Goal: Information Seeking & Learning: Understand process/instructions

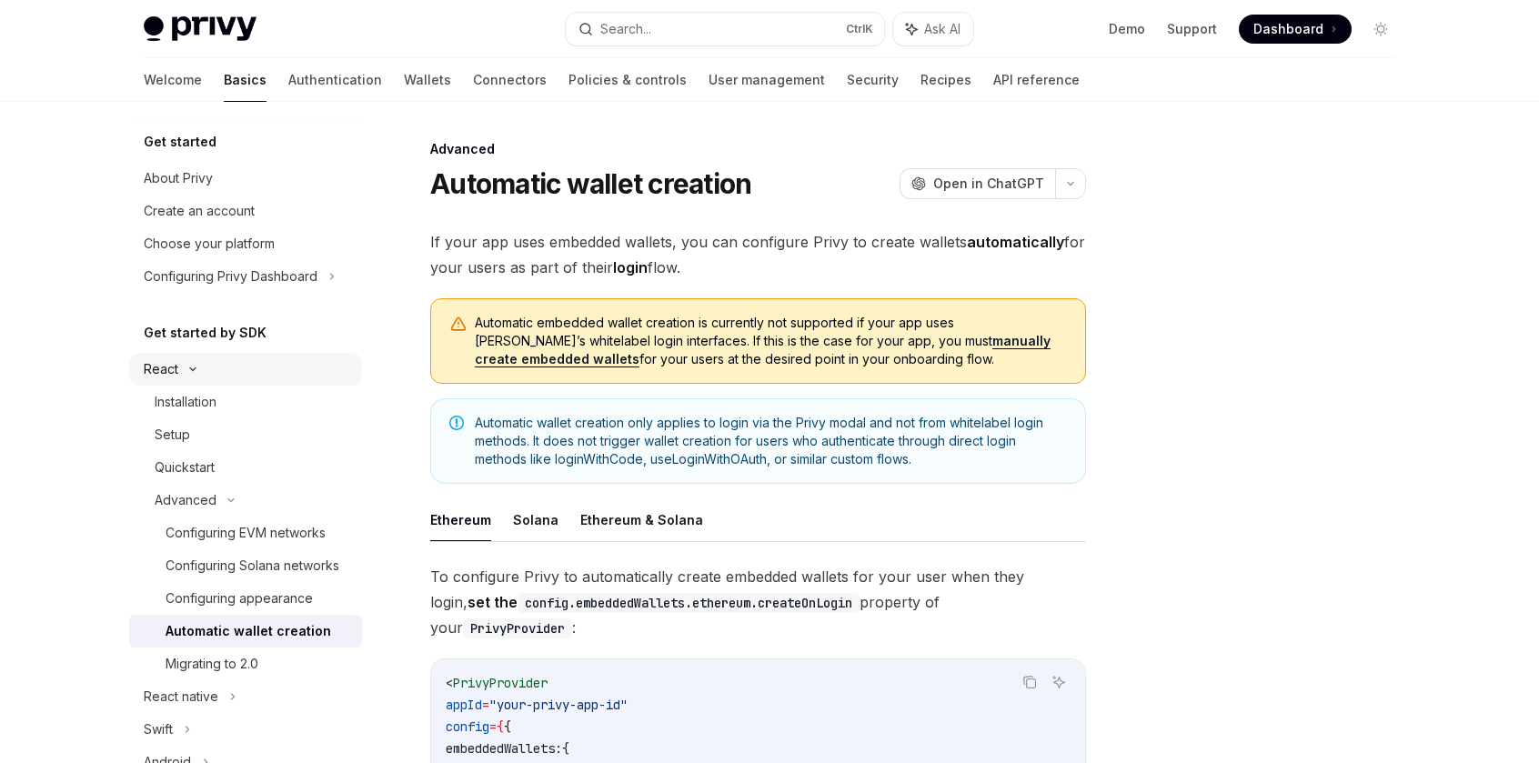
click at [202, 367] on icon at bounding box center [193, 369] width 22 height 7
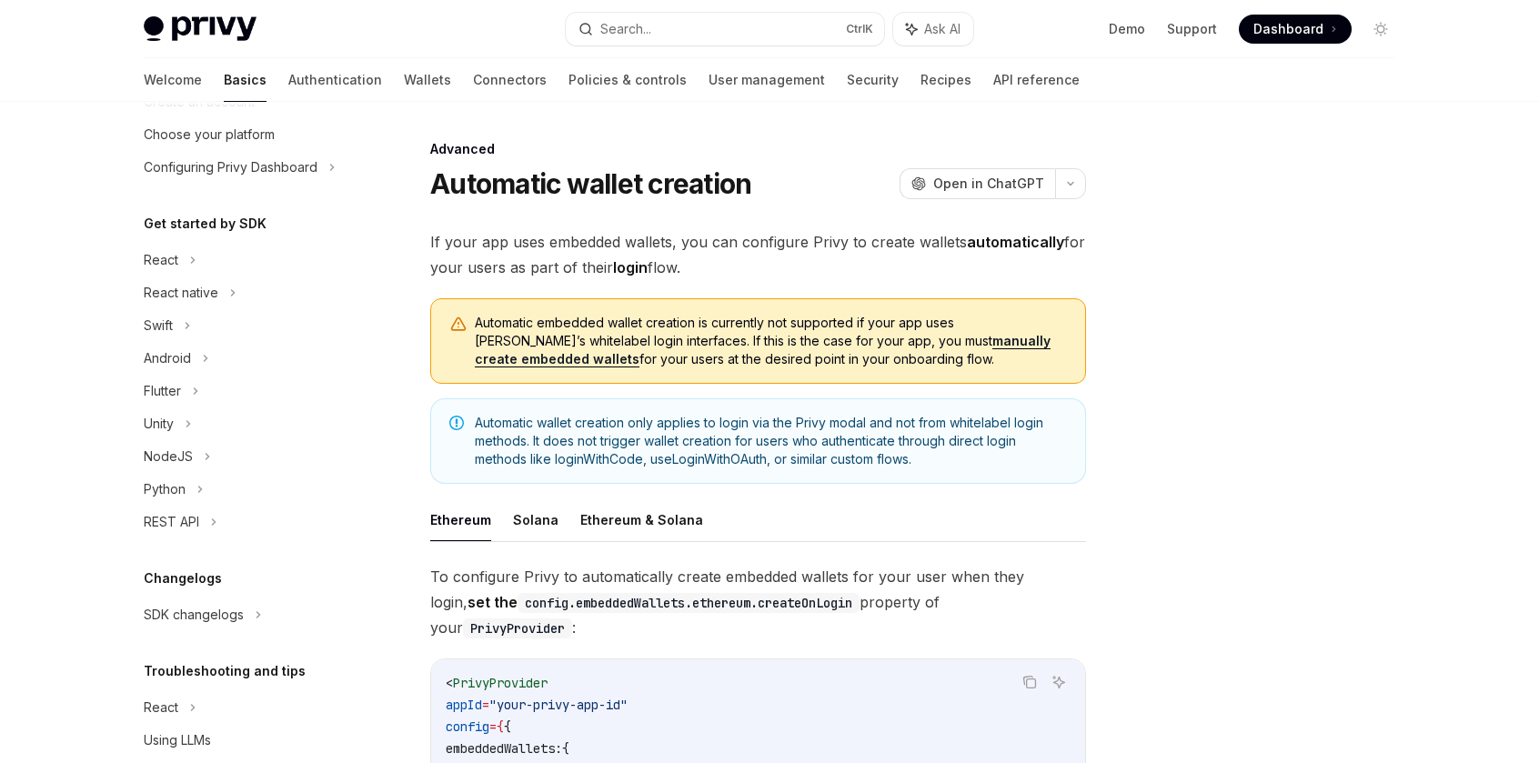
scroll to position [138, 0]
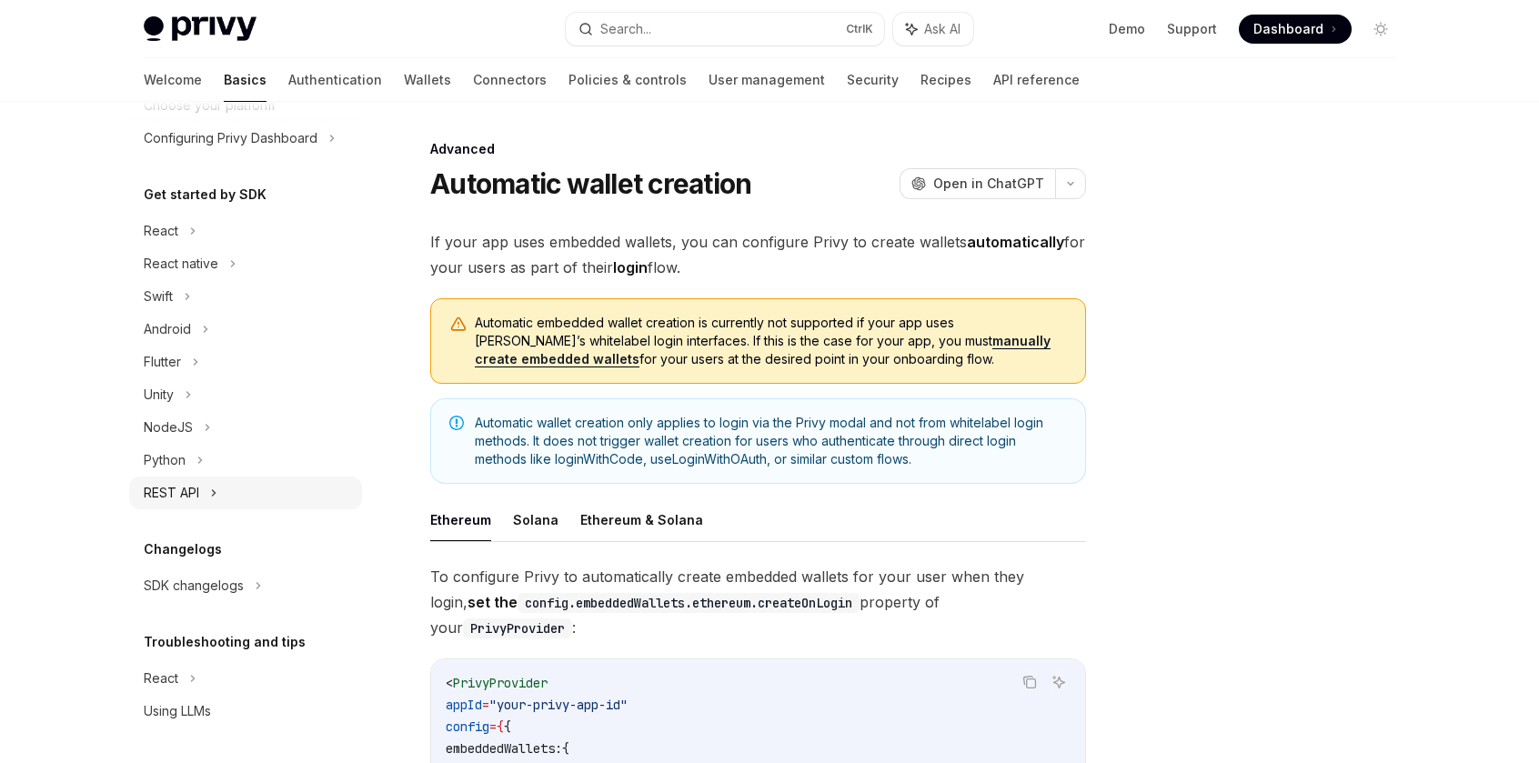
click at [217, 498] on icon at bounding box center [213, 493] width 7 height 22
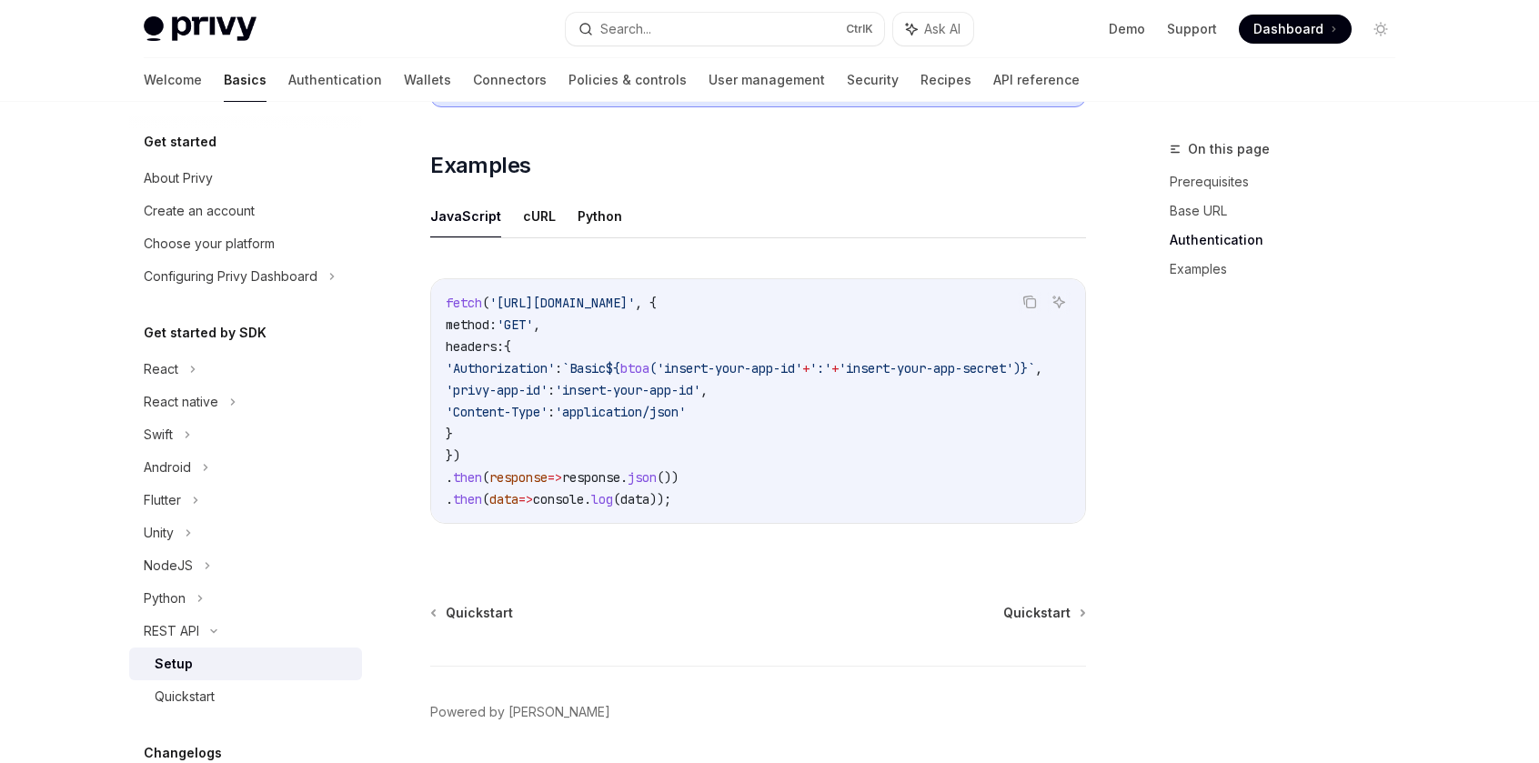
scroll to position [966, 0]
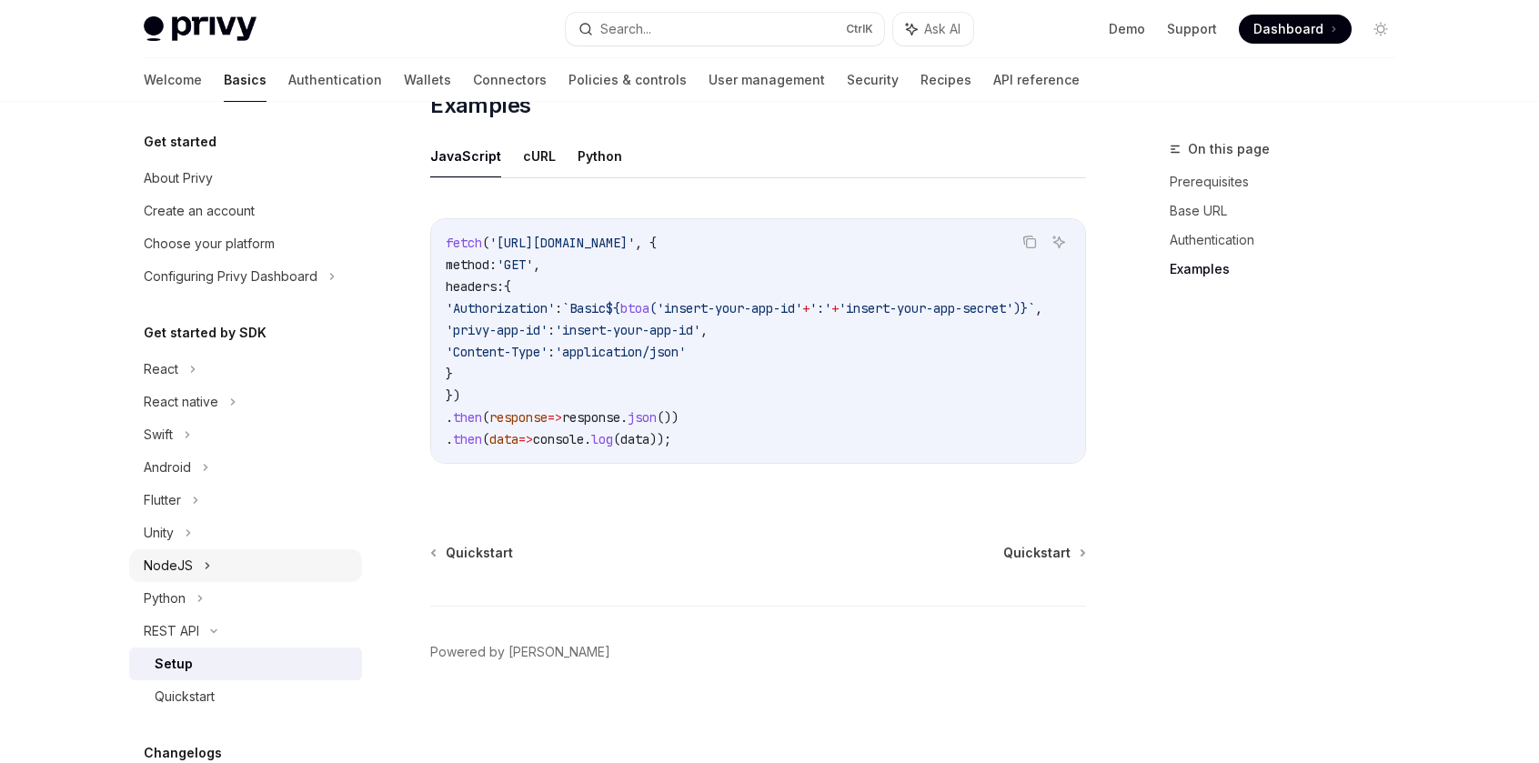
click at [186, 580] on div "NodeJS" at bounding box center [245, 566] width 233 height 33
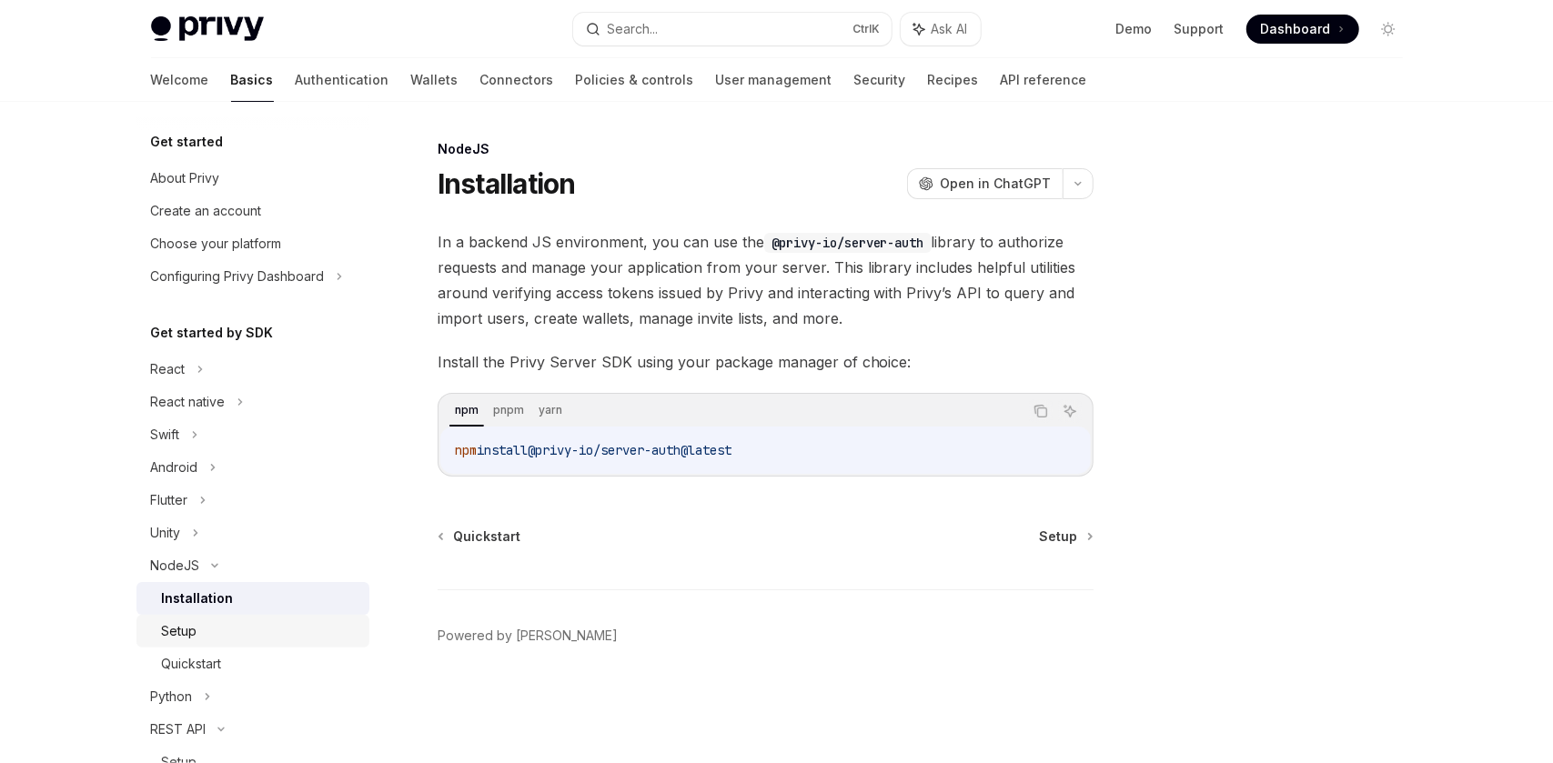
click at [202, 632] on div "Setup" at bounding box center [260, 631] width 197 height 22
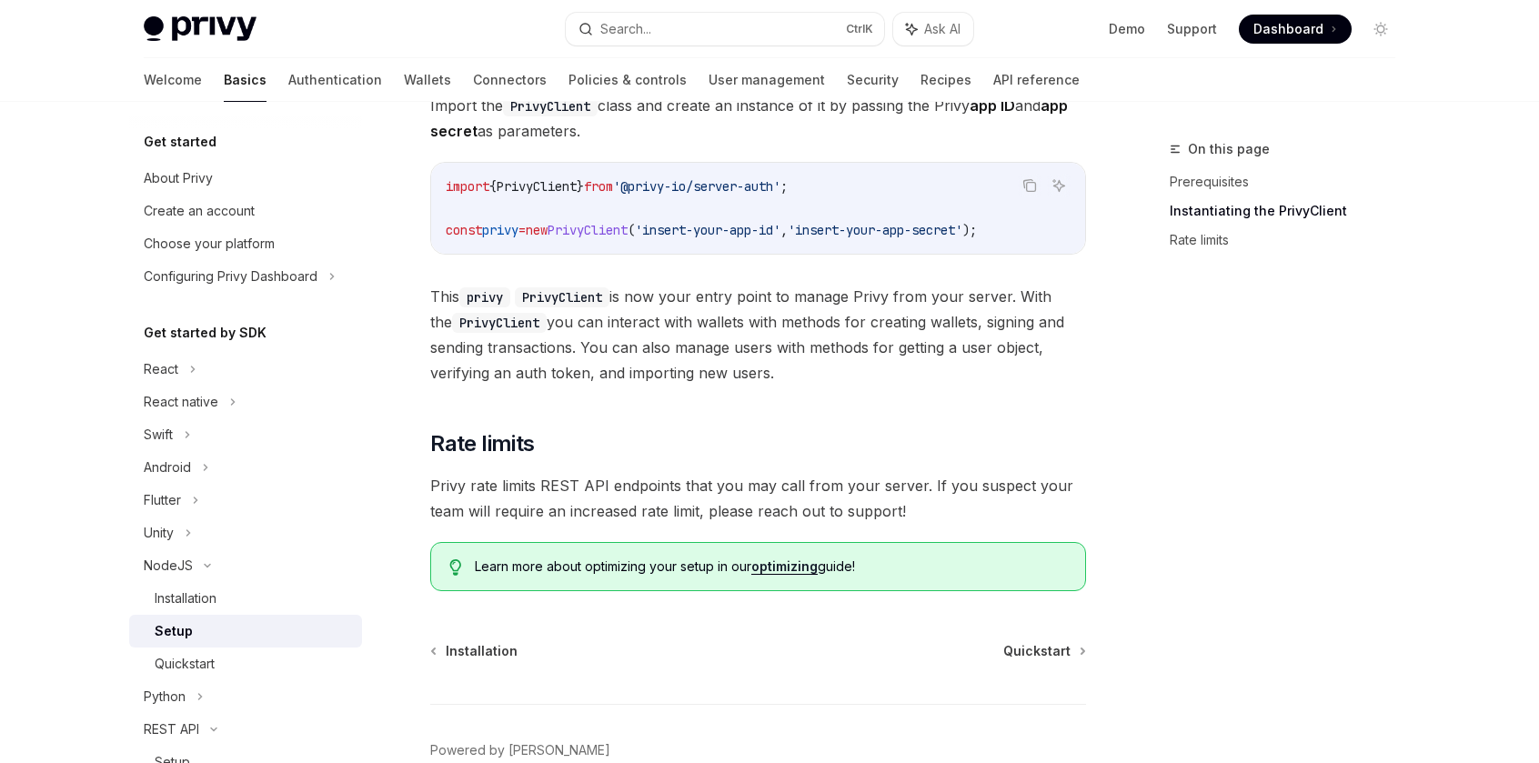
scroll to position [377, 0]
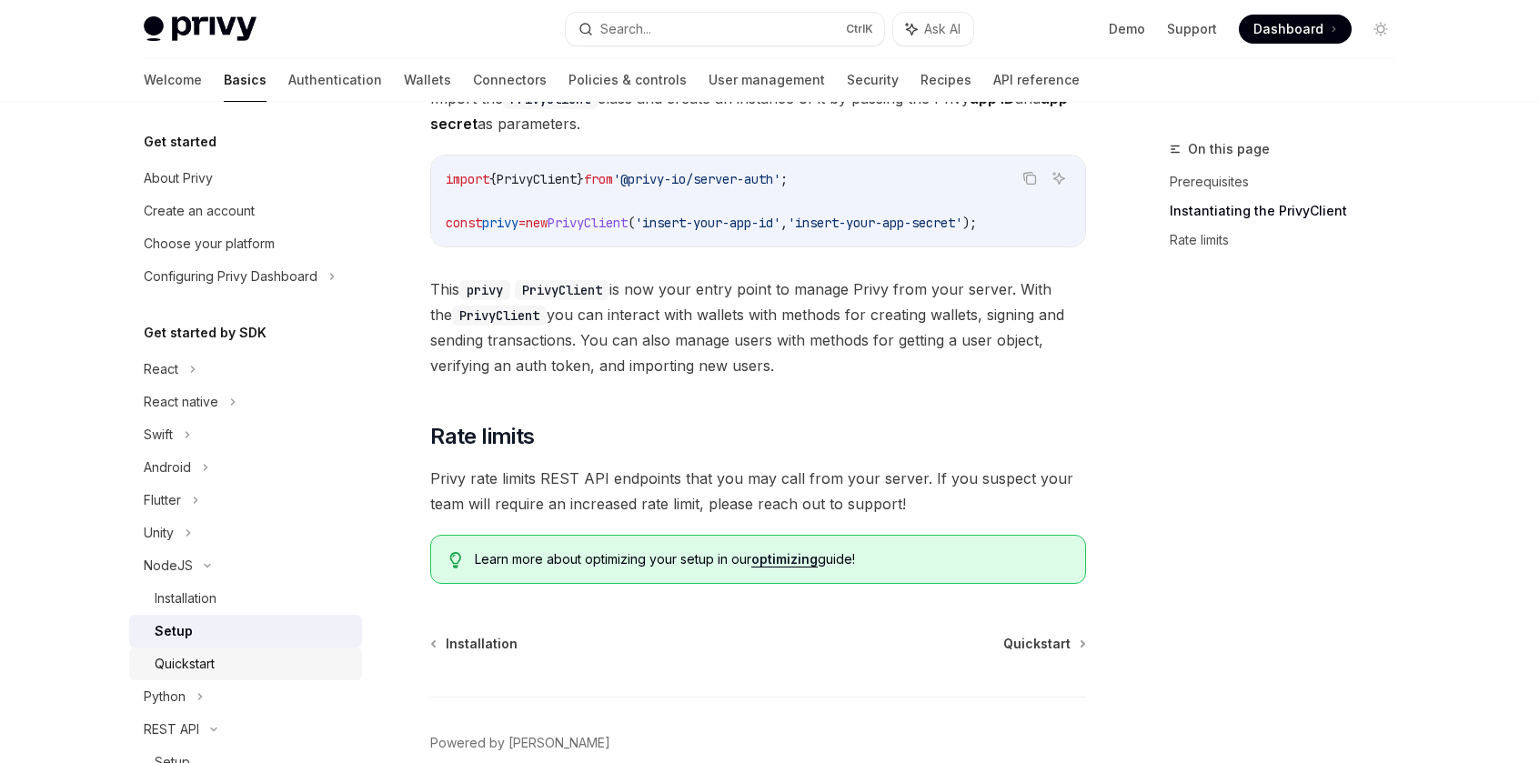
click at [213, 677] on link "Quickstart" at bounding box center [245, 664] width 233 height 33
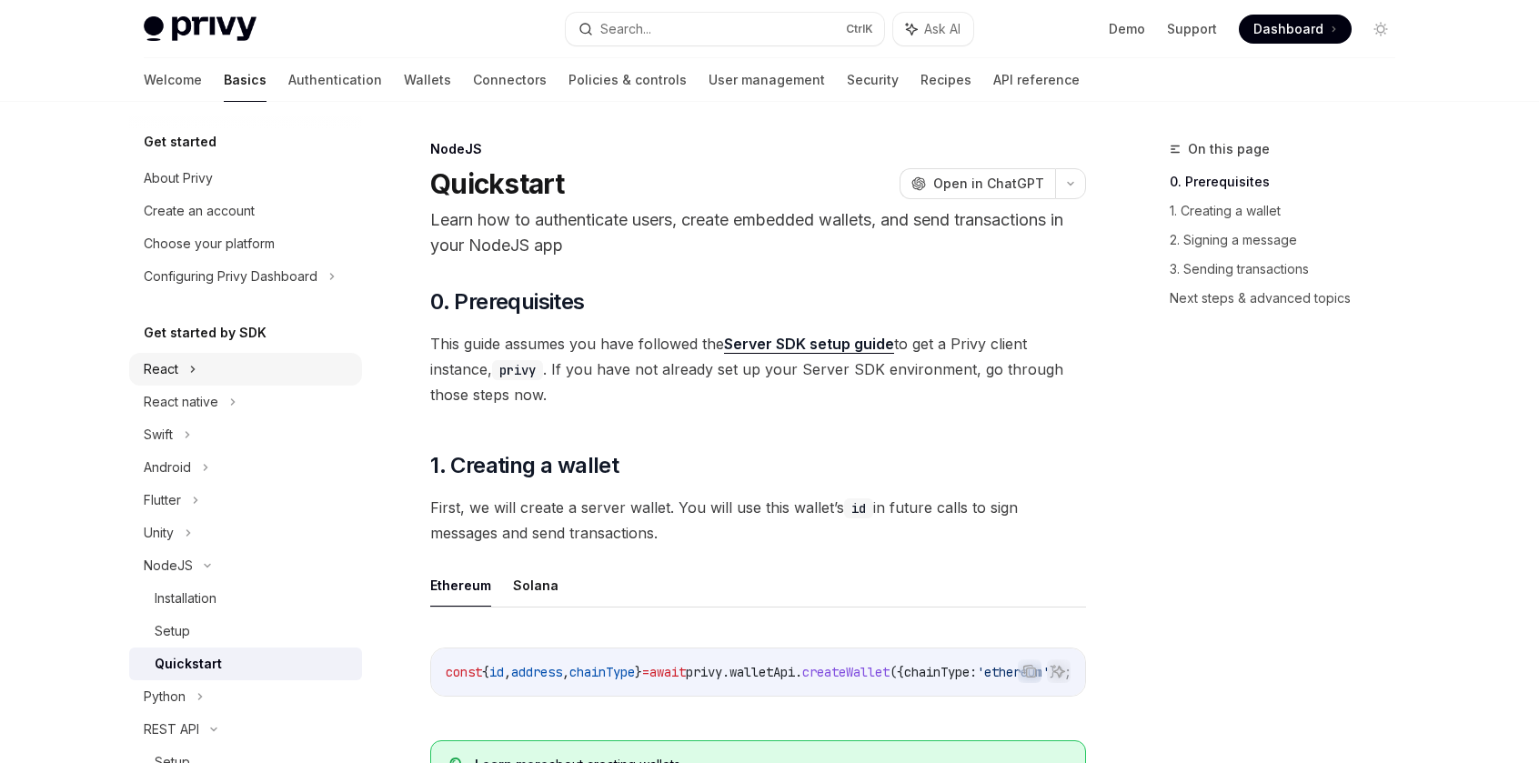
click at [226, 368] on div "React" at bounding box center [245, 369] width 233 height 33
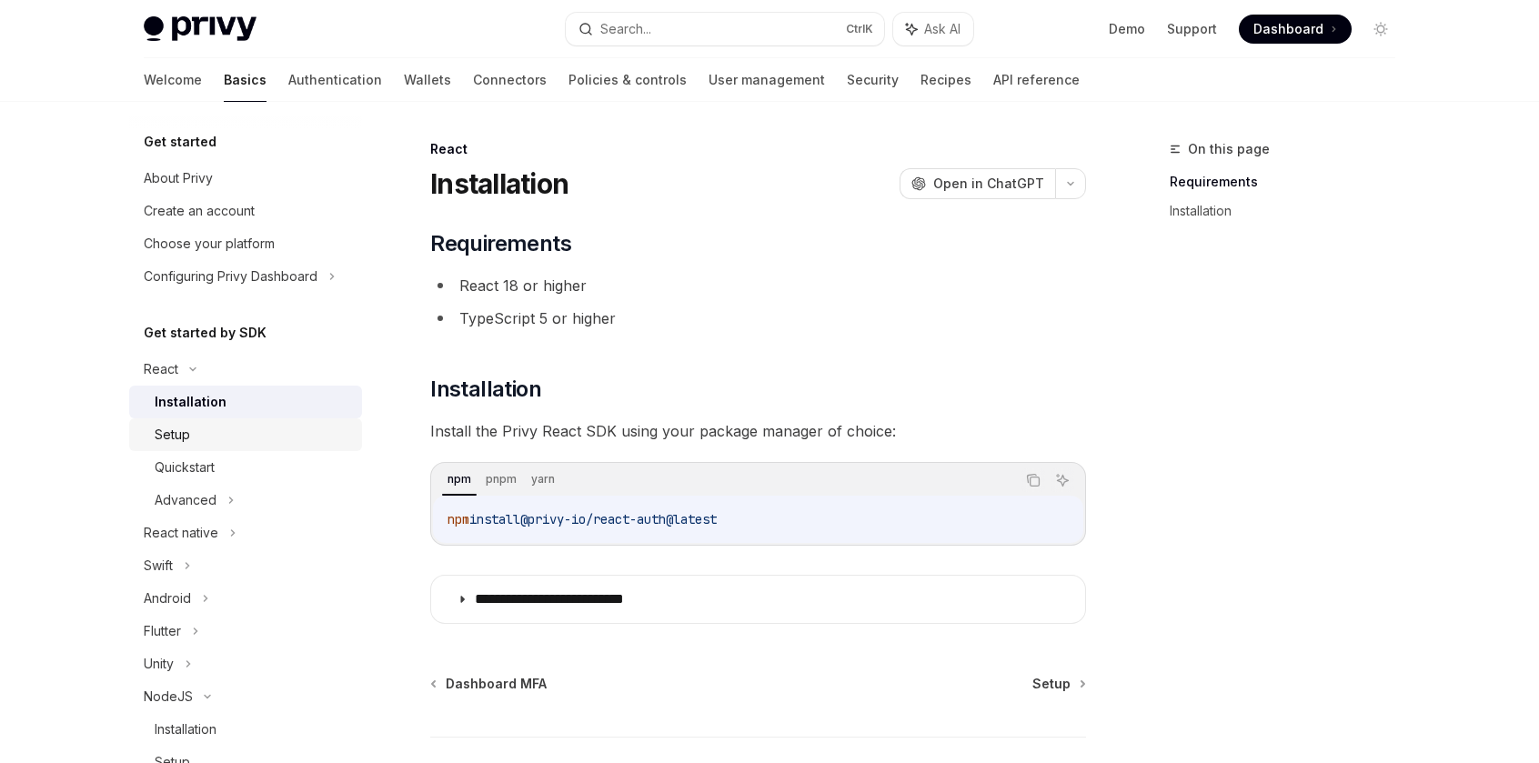
click at [204, 445] on div "Setup" at bounding box center [253, 435] width 197 height 22
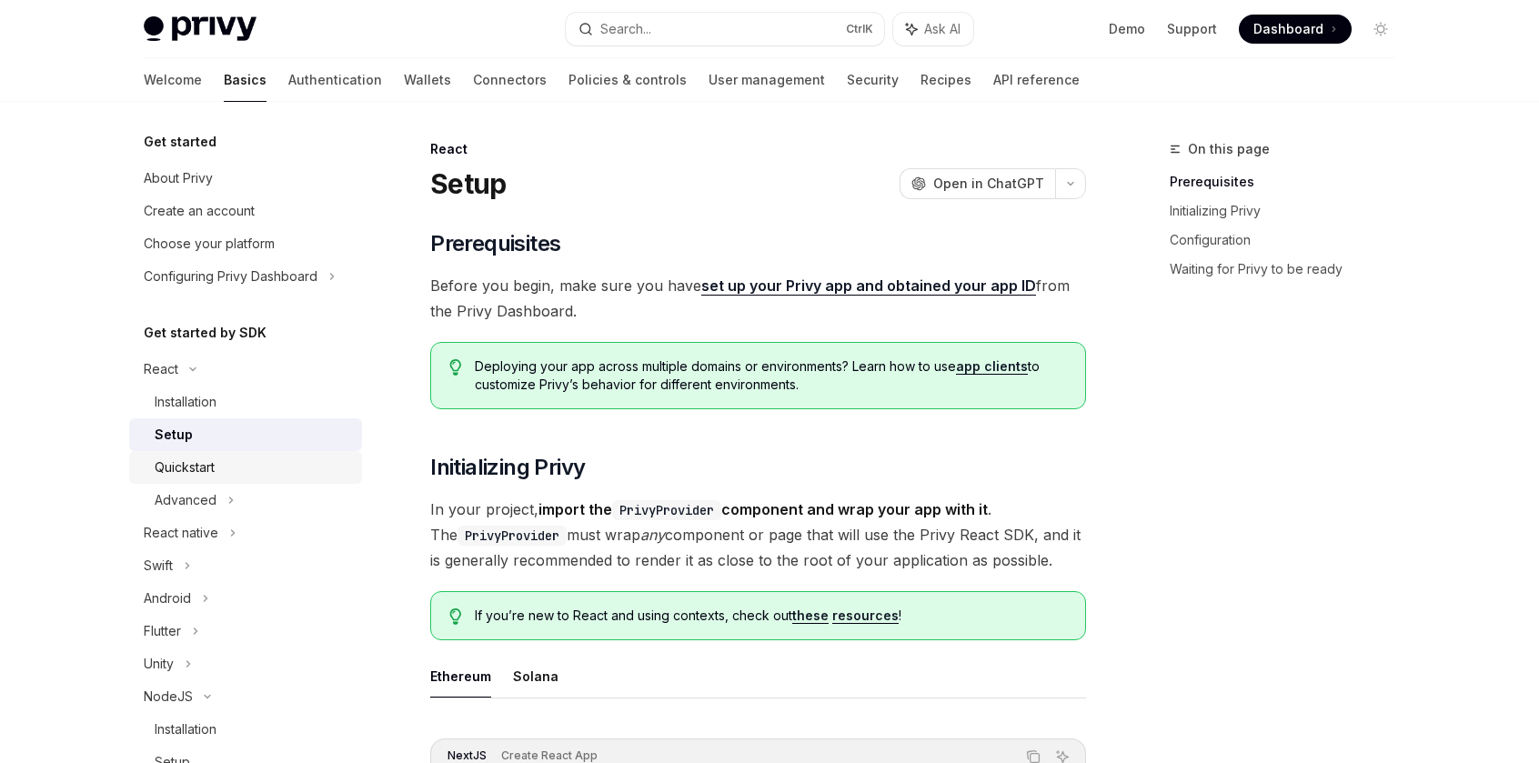
click at [195, 478] on div "Quickstart" at bounding box center [185, 468] width 60 height 22
type textarea "*"
